Goal: Information Seeking & Learning: Learn about a topic

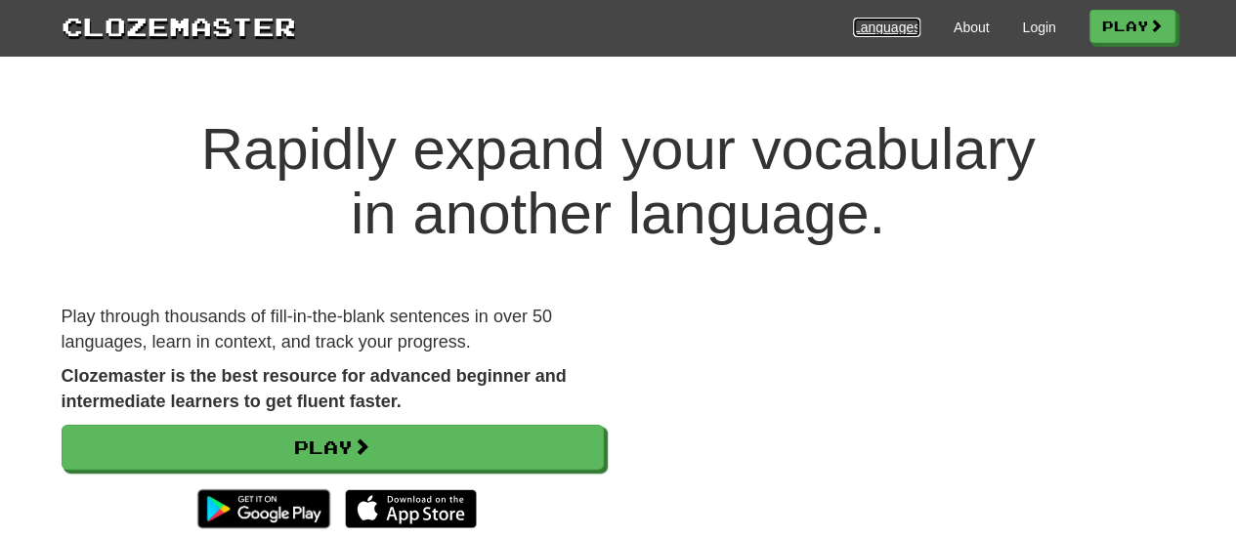
click at [861, 18] on link "Languages" at bounding box center [886, 28] width 67 height 20
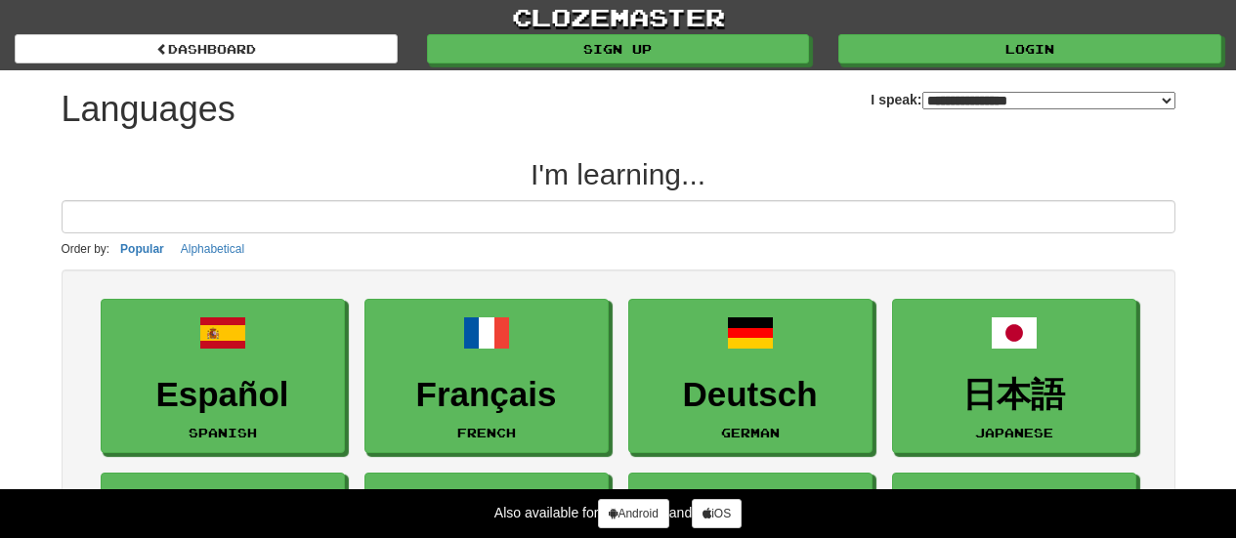
select select "*******"
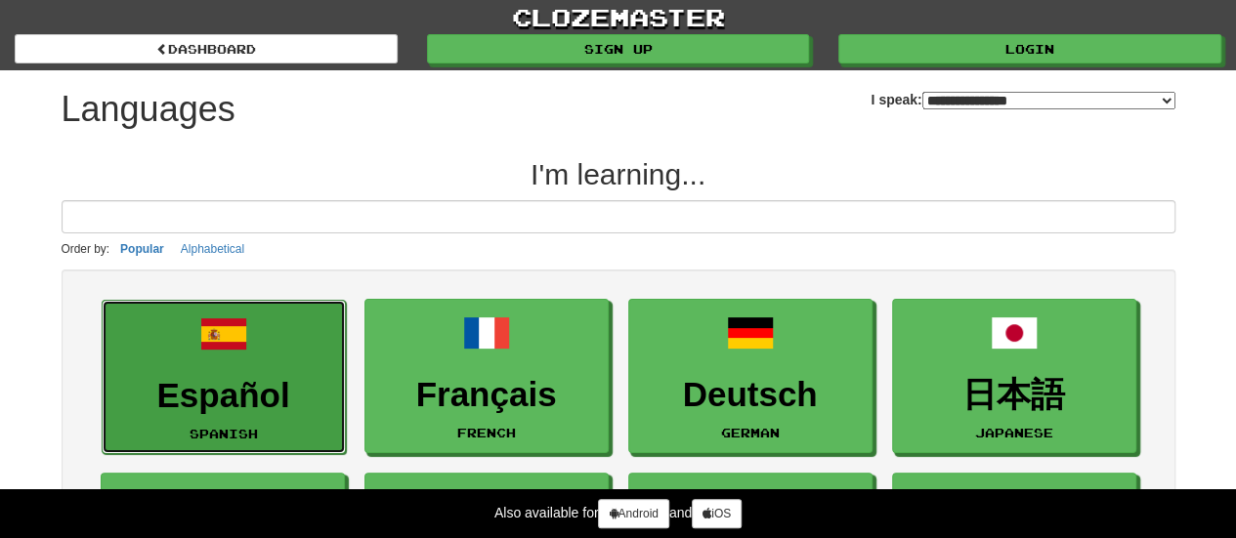
click at [231, 398] on h3 "Español" at bounding box center [223, 396] width 223 height 38
